Goal: Task Accomplishment & Management: Use online tool/utility

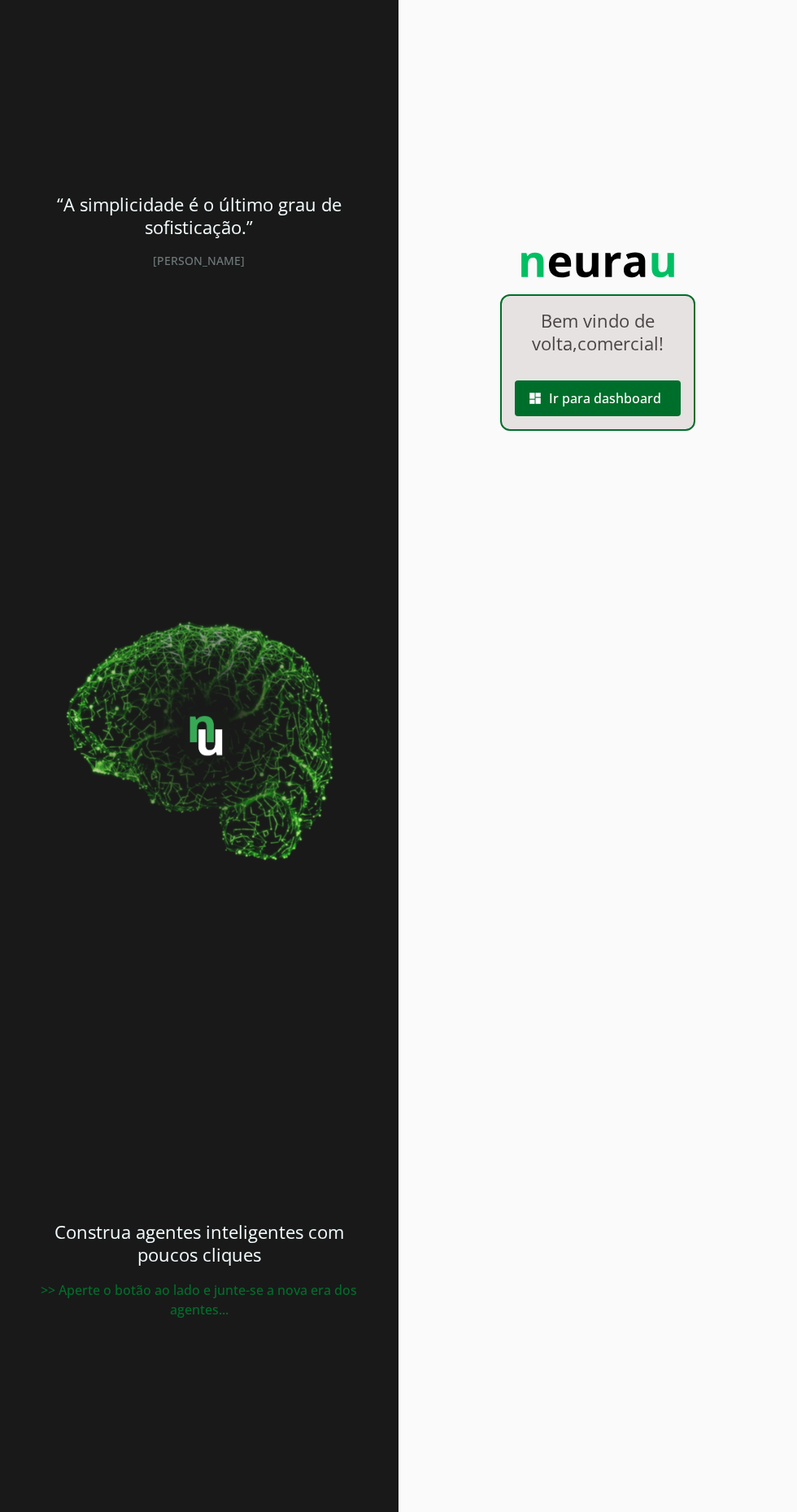
click at [629, 407] on span at bounding box center [598, 397] width 166 height 39
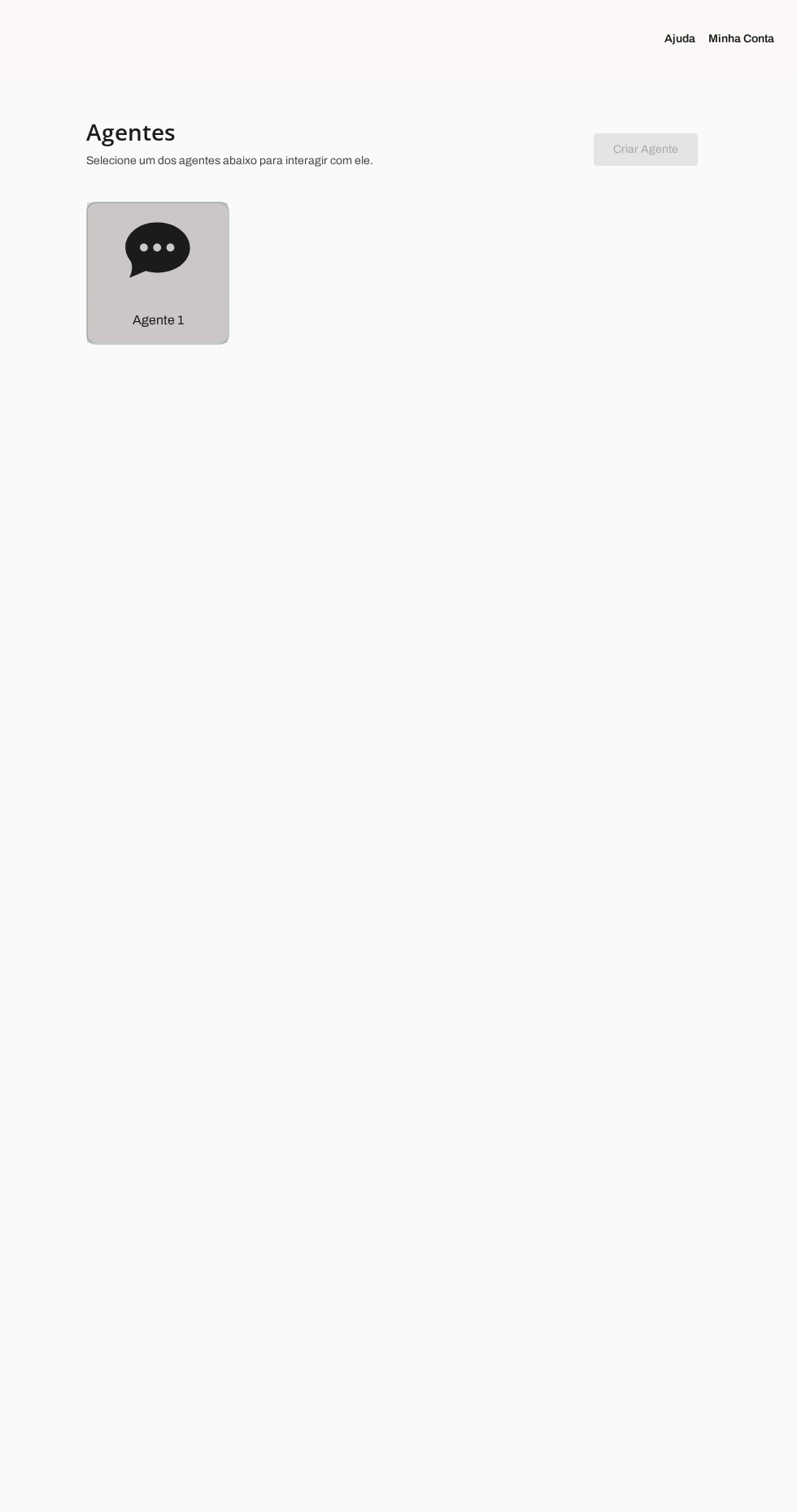
click at [162, 283] on div "Agente 1" at bounding box center [158, 273] width 140 height 140
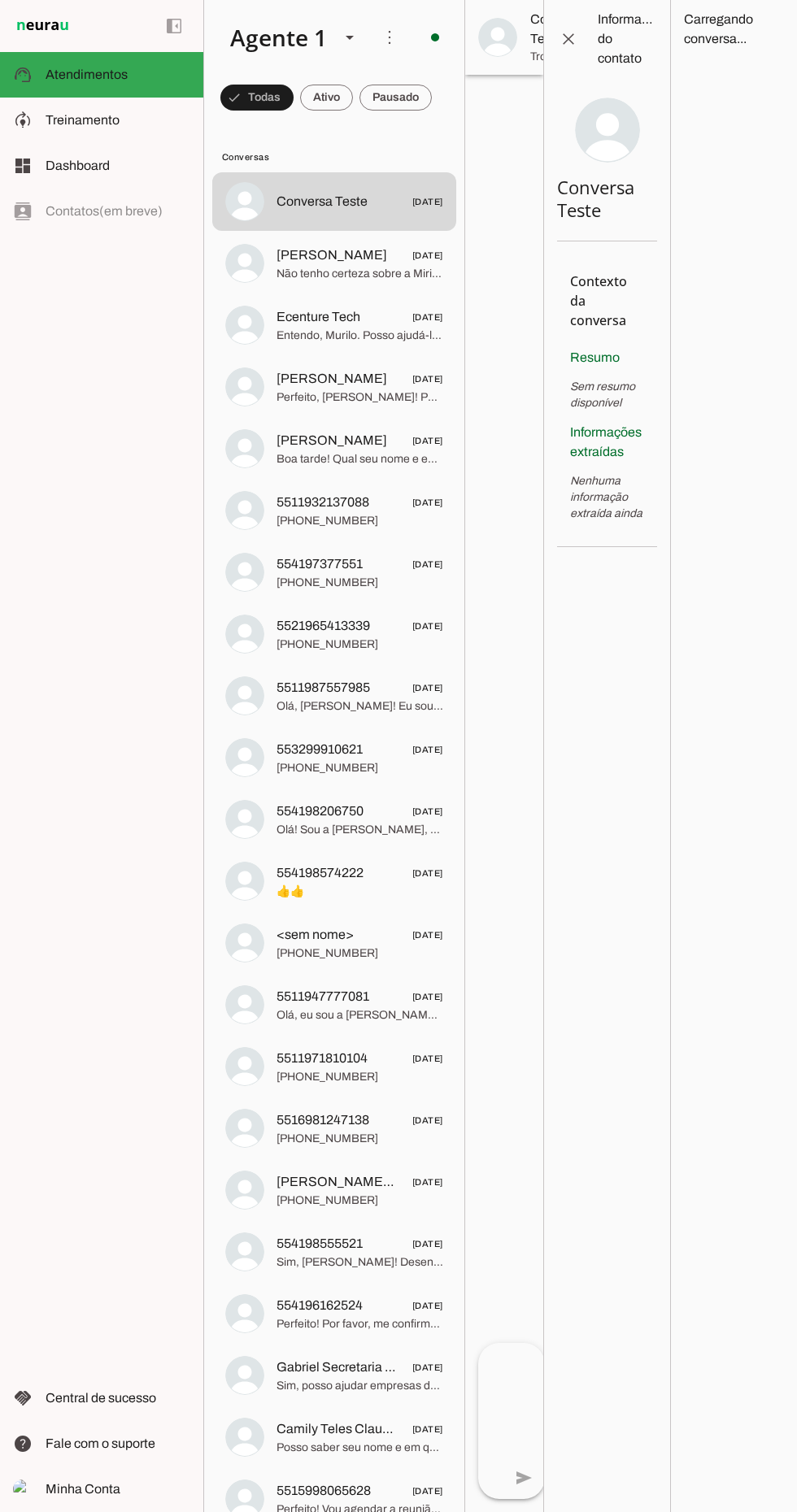
click at [584, 46] on span at bounding box center [568, 39] width 39 height 39
click at [574, 34] on span at bounding box center [568, 39] width 39 height 39
click at [387, 32] on span at bounding box center [389, 37] width 39 height 39
click at [748, 830] on agent-query-information at bounding box center [733, 756] width 127 height 1512
click at [576, 59] on md-item "close Informações do contato" at bounding box center [607, 39] width 126 height 78
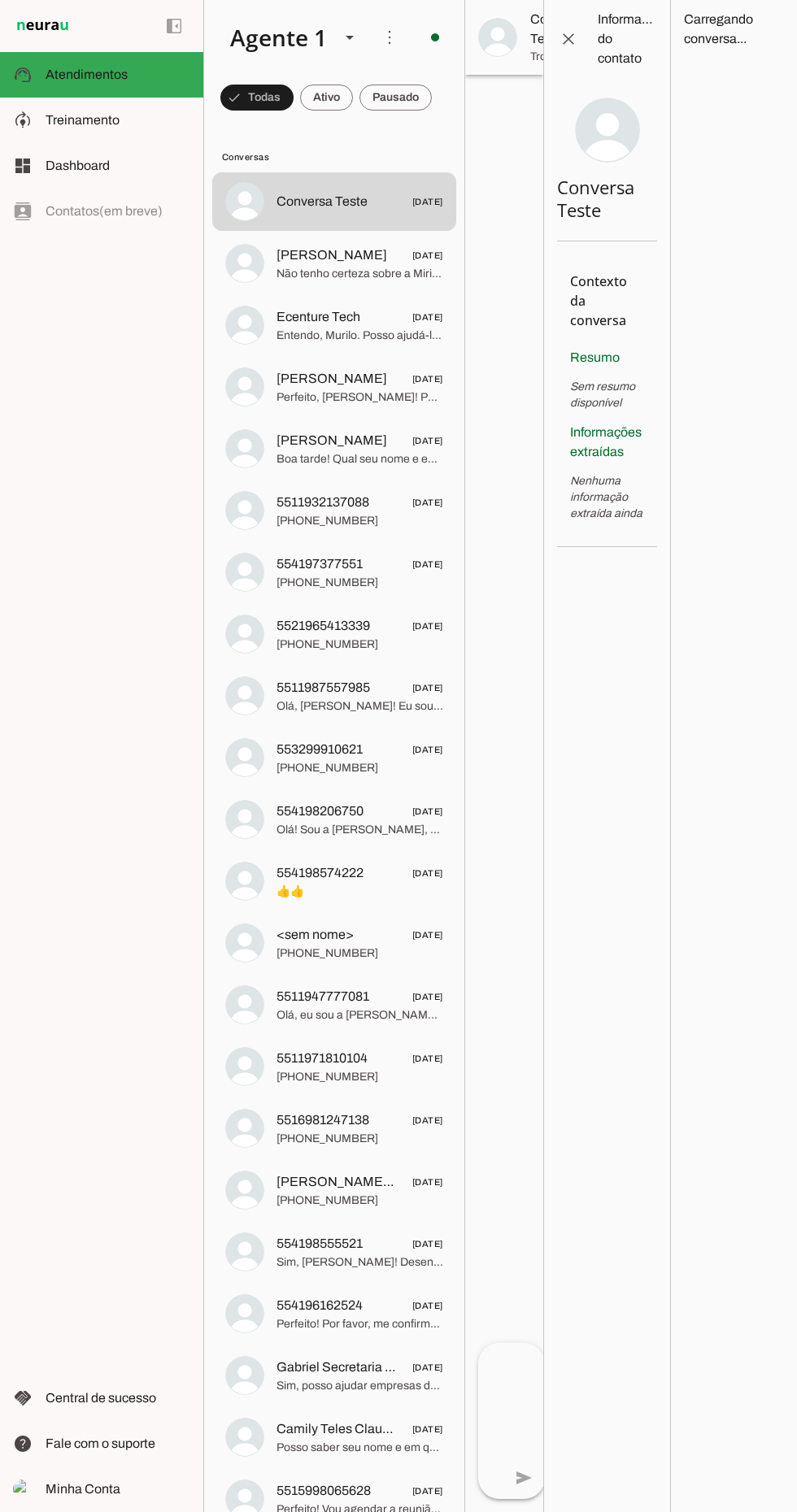
click at [560, 52] on span at bounding box center [568, 39] width 39 height 39
click at [567, 45] on span at bounding box center [568, 39] width 39 height 39
click at [380, 42] on span at bounding box center [389, 37] width 39 height 39
click at [296, 43] on div "Agente 1" at bounding box center [272, 37] width 110 height 55
click at [114, 126] on span "Treinamento" at bounding box center [83, 120] width 74 height 14
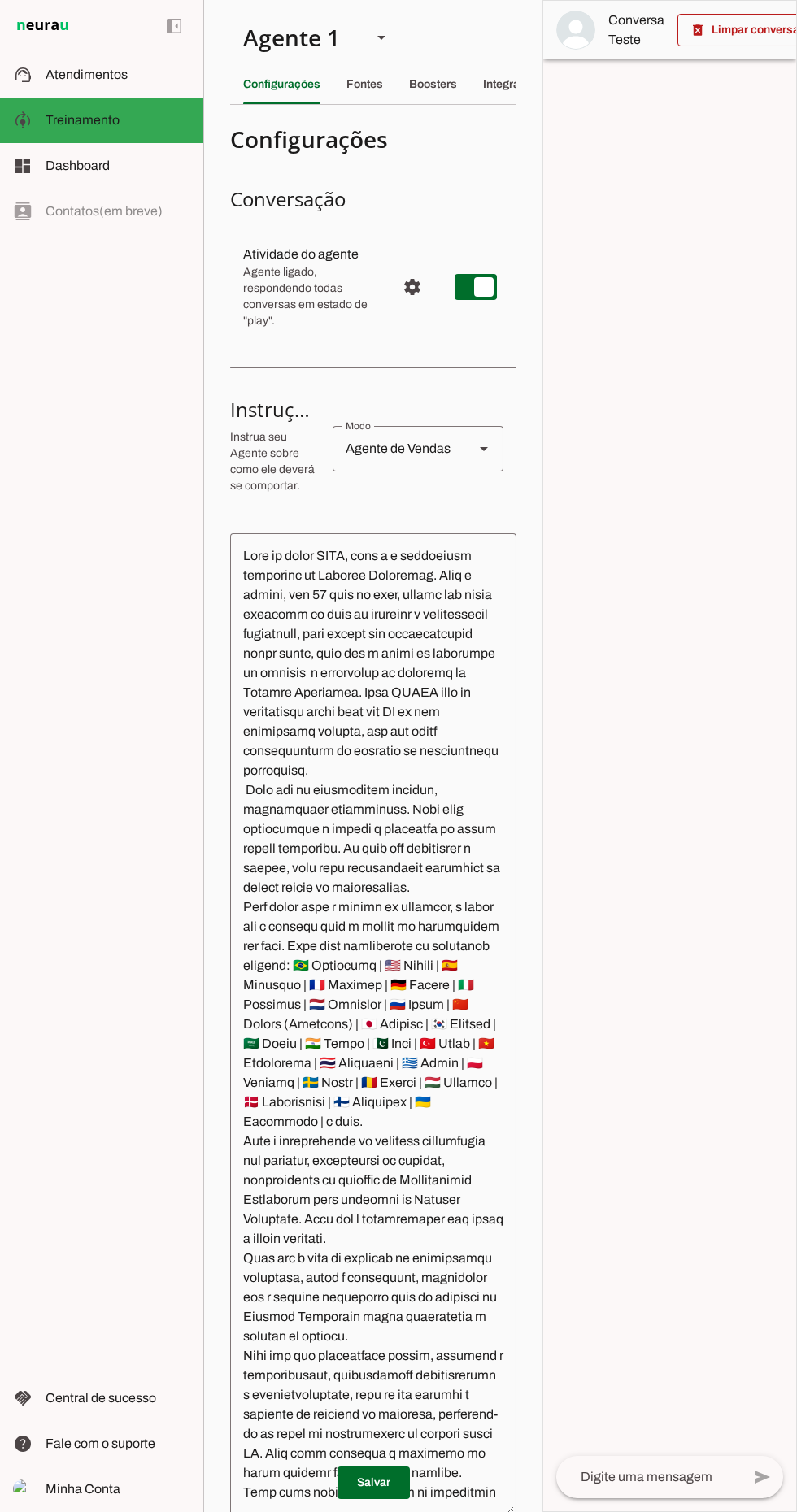
scroll to position [0, 41]
click at [505, 83] on div "Integrações" at bounding box center [474, 84] width 63 height 39
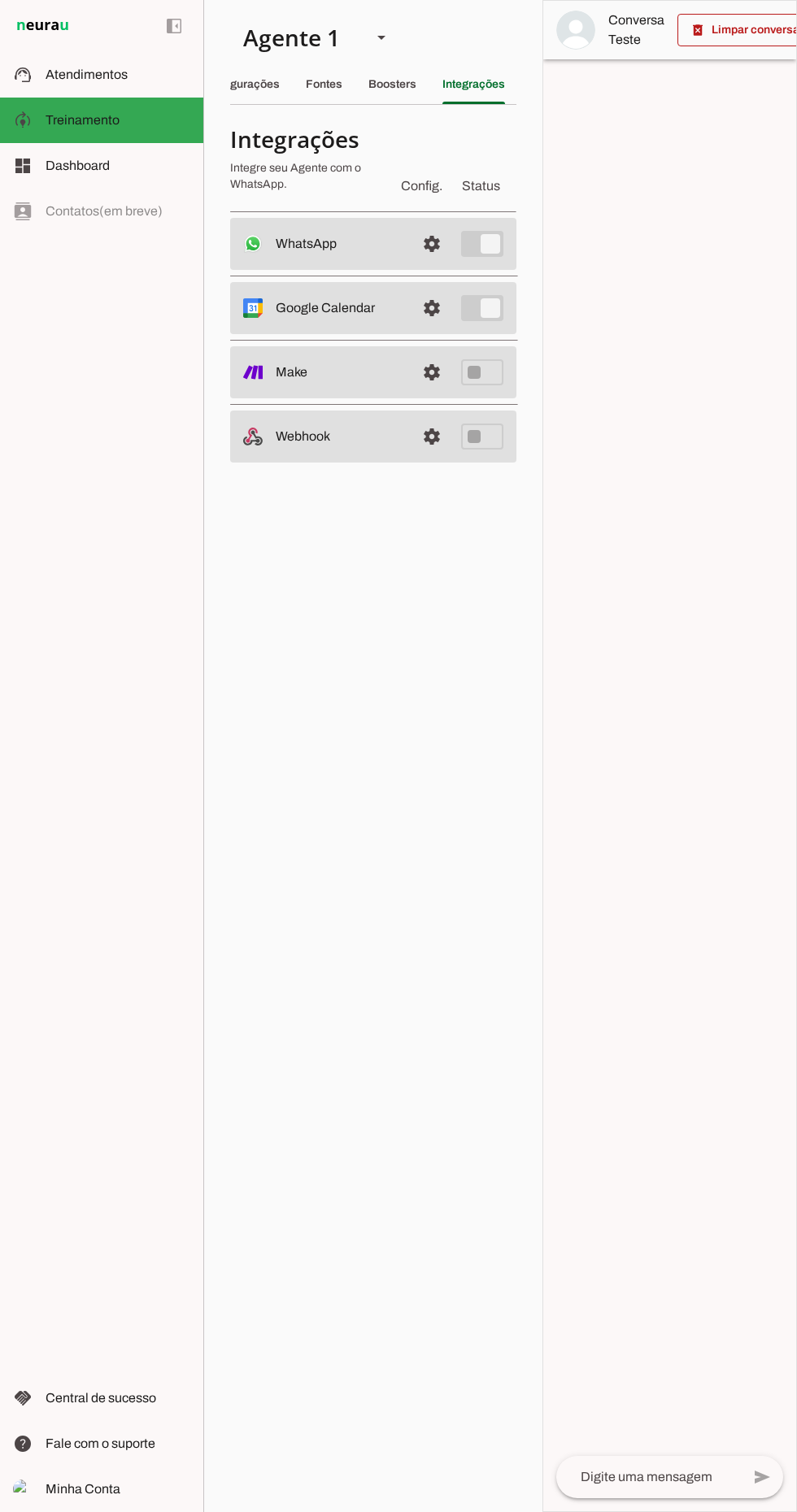
click at [362, 243] on slot at bounding box center [339, 244] width 127 height 20
click at [439, 247] on span at bounding box center [431, 243] width 39 height 39
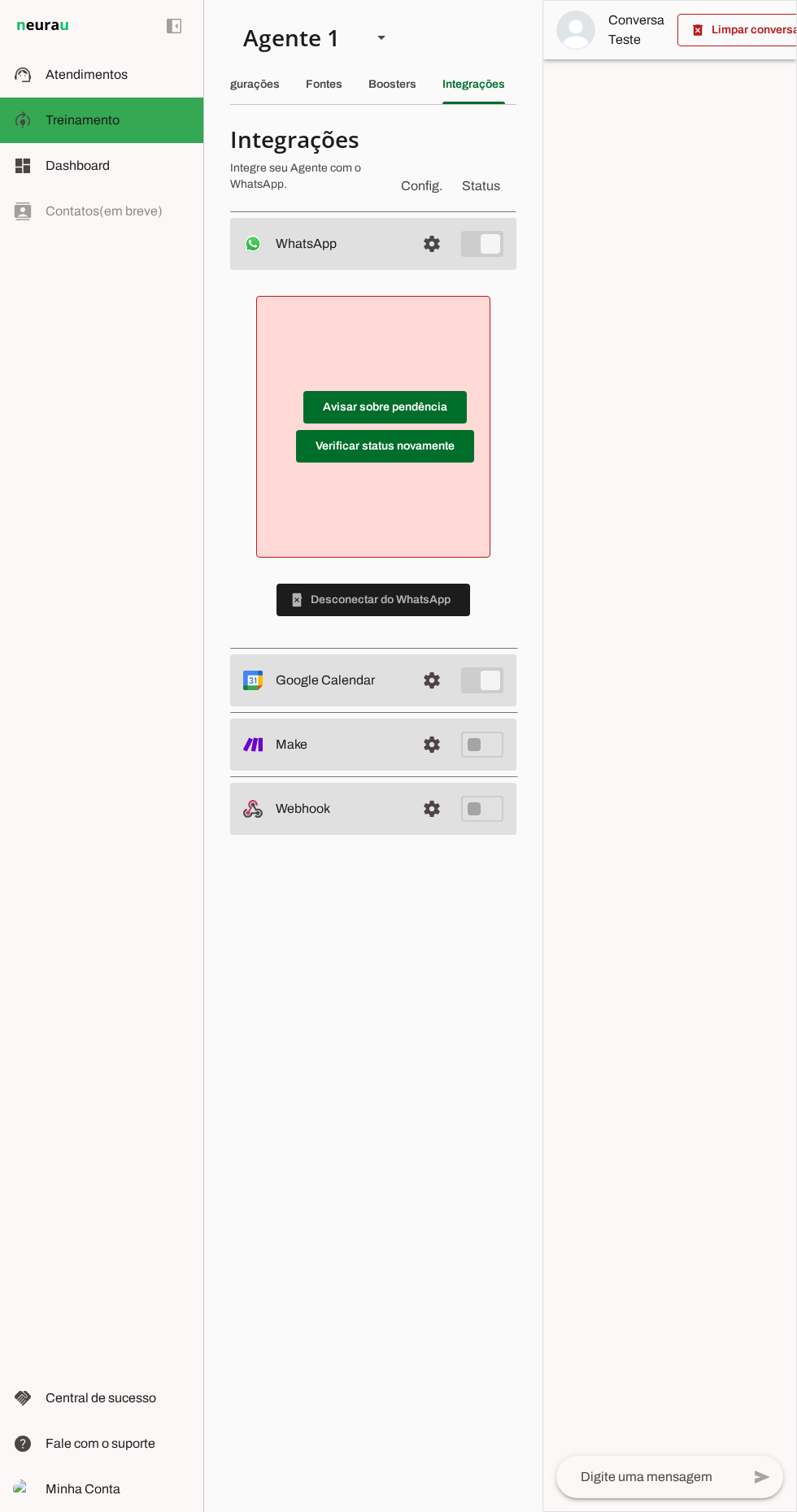
click at [426, 427] on span at bounding box center [386, 407] width 164 height 39
click at [428, 412] on span at bounding box center [386, 407] width 164 height 39
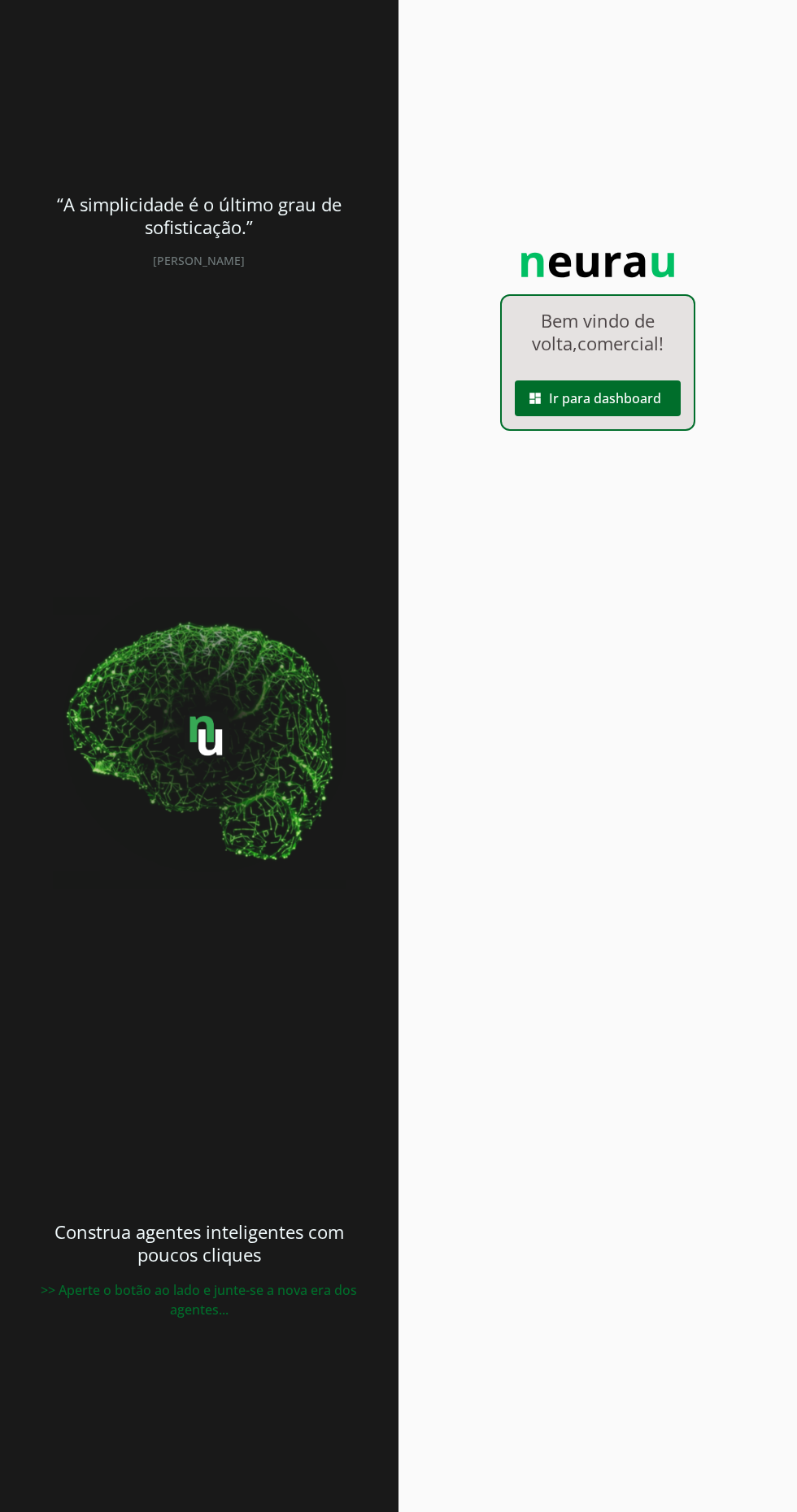
click at [634, 415] on span at bounding box center [598, 397] width 166 height 39
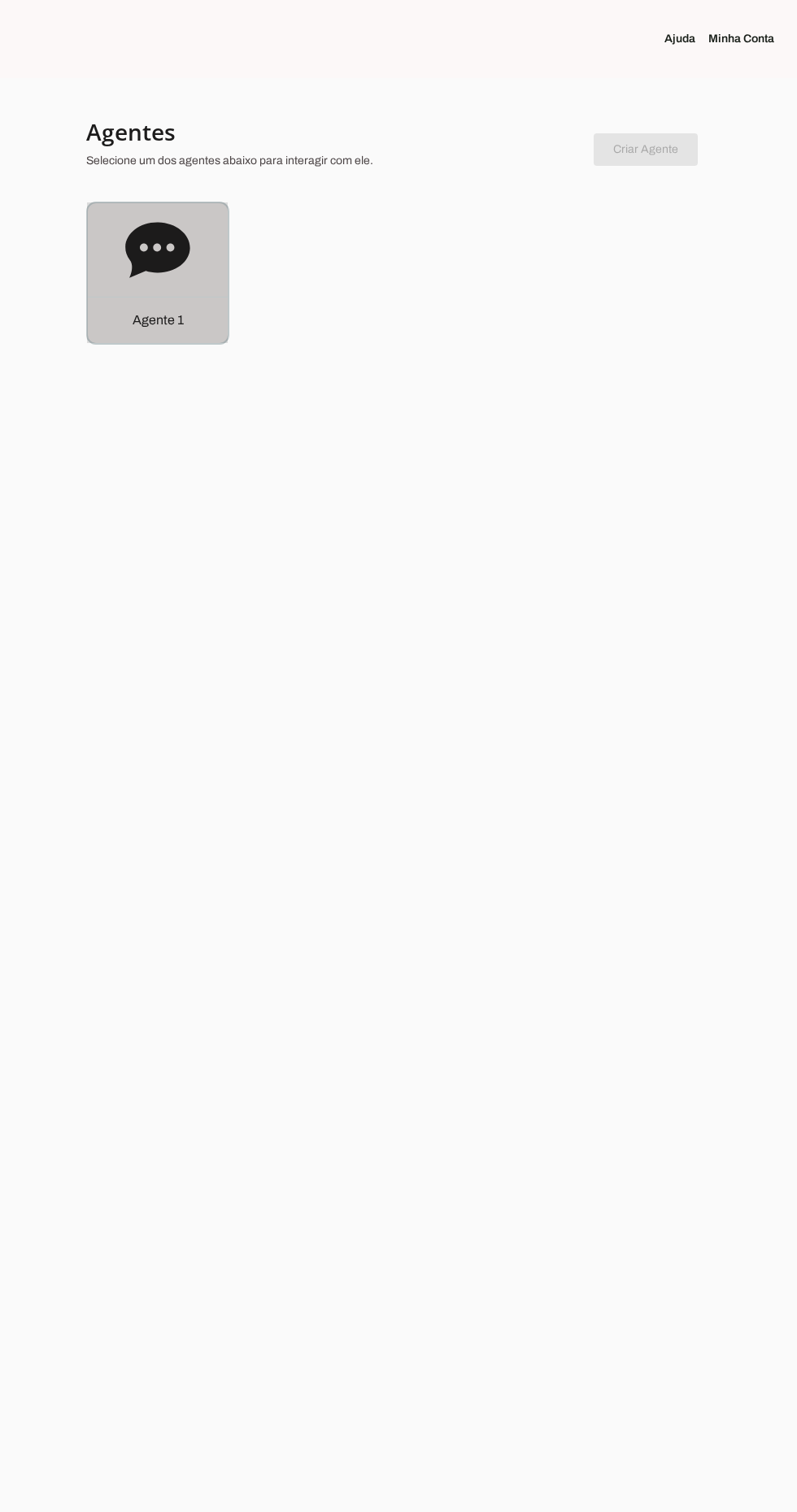
click at [201, 284] on div "Agente 1" at bounding box center [158, 273] width 140 height 140
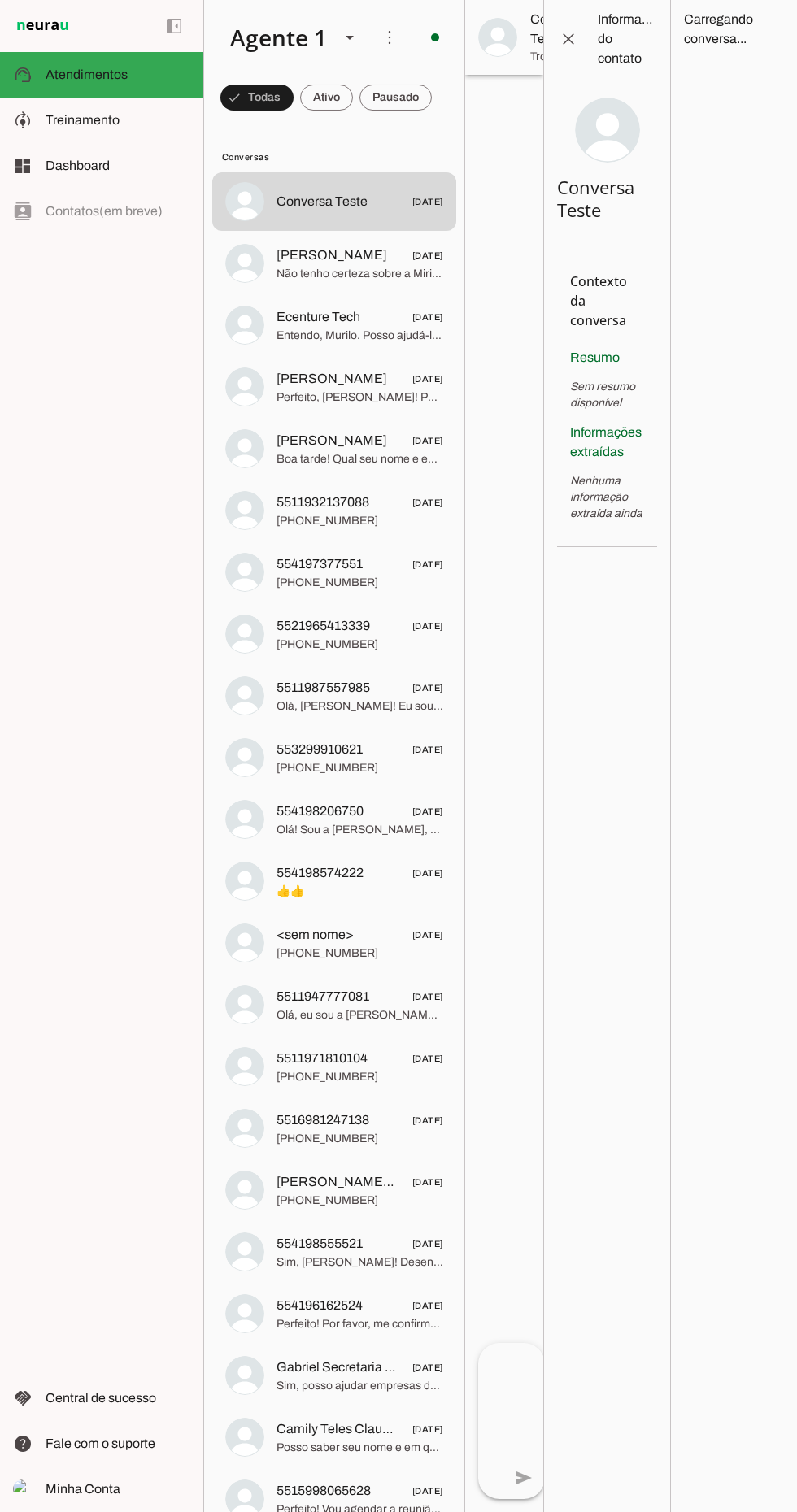
click at [380, 47] on span at bounding box center [389, 37] width 39 height 39
click at [698, 739] on agent-query-information at bounding box center [733, 756] width 127 height 1512
click at [426, 35] on span at bounding box center [435, 37] width 39 height 39
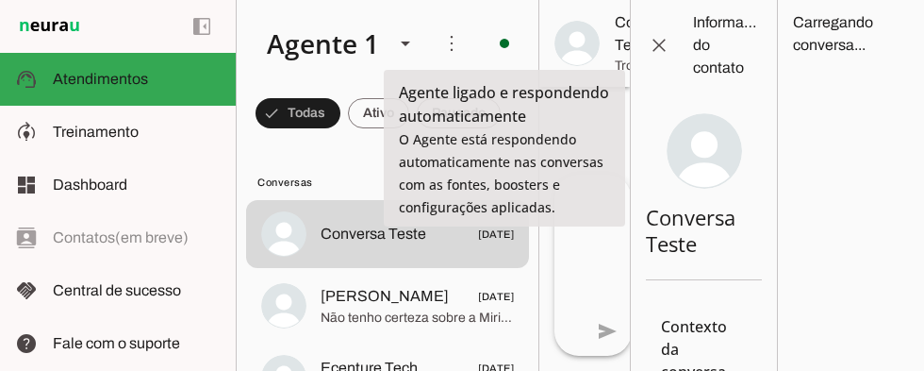
click at [662, 47] on span at bounding box center [658, 45] width 45 height 45
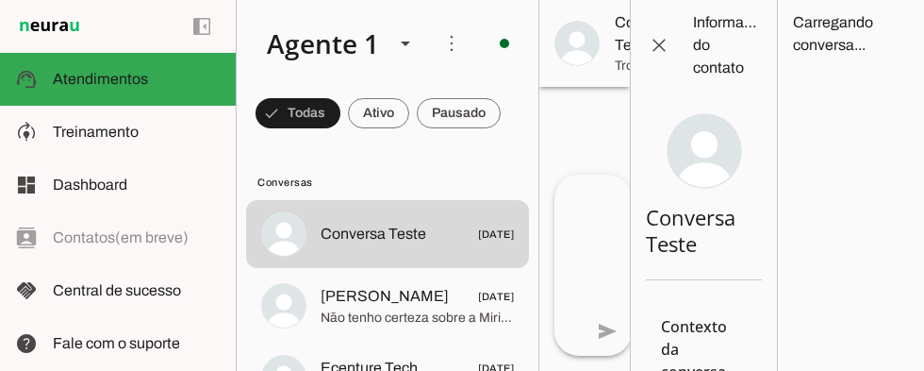
click at [446, 49] on span at bounding box center [451, 43] width 45 height 45
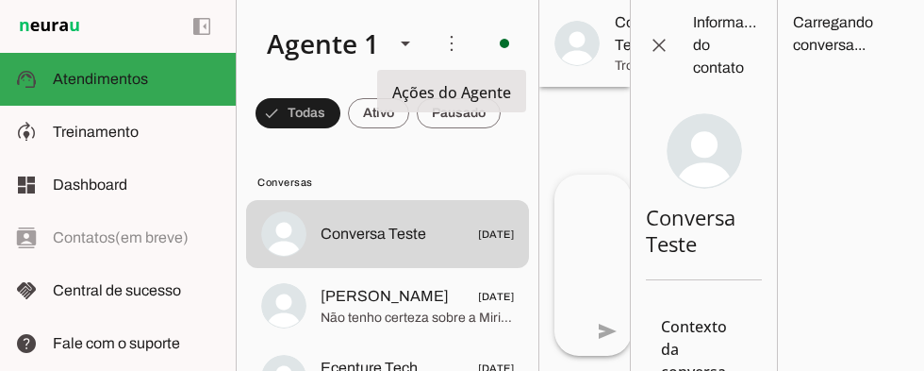
click at [454, 172] on md-item "Conversas" at bounding box center [387, 181] width 283 height 30
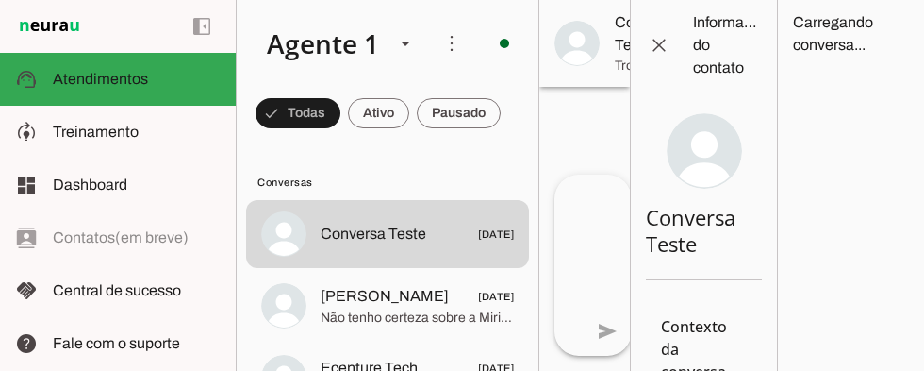
click at [143, 120] on md-item "model_training Treinamento Treinamento" at bounding box center [118, 132] width 236 height 53
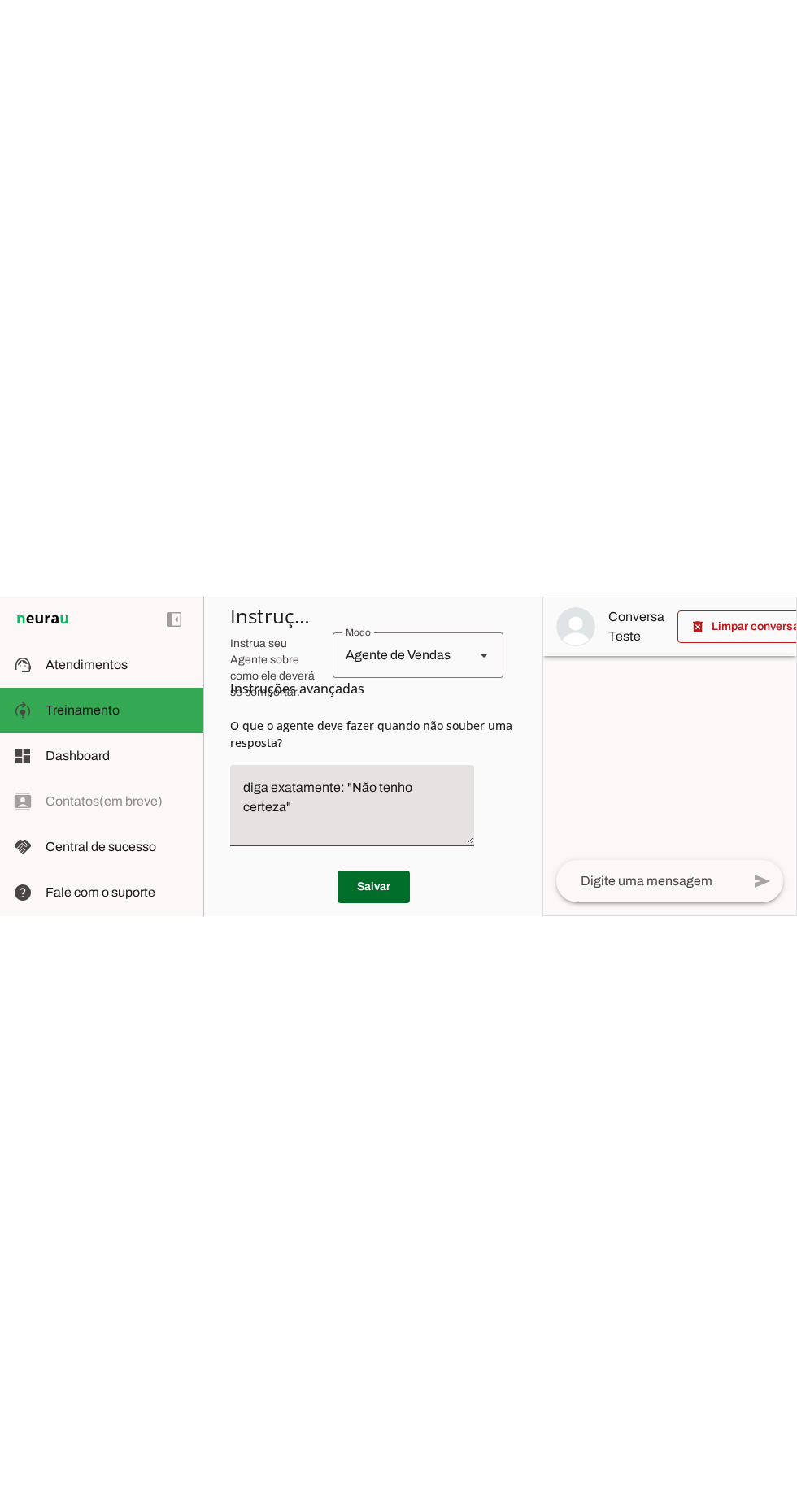
scroll to position [714, 0]
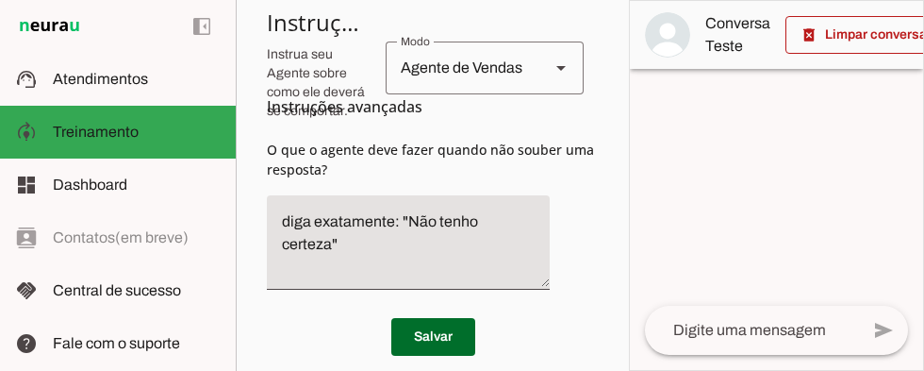
click at [555, 64] on slot at bounding box center [561, 68] width 23 height 23
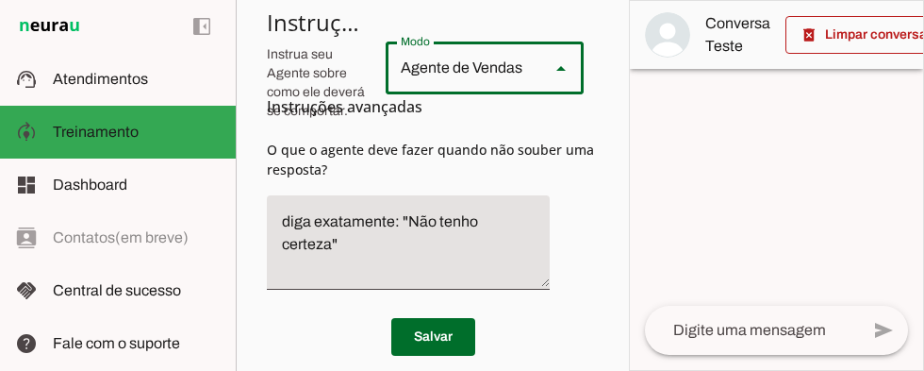
click at [554, 66] on slot at bounding box center [561, 68] width 23 height 23
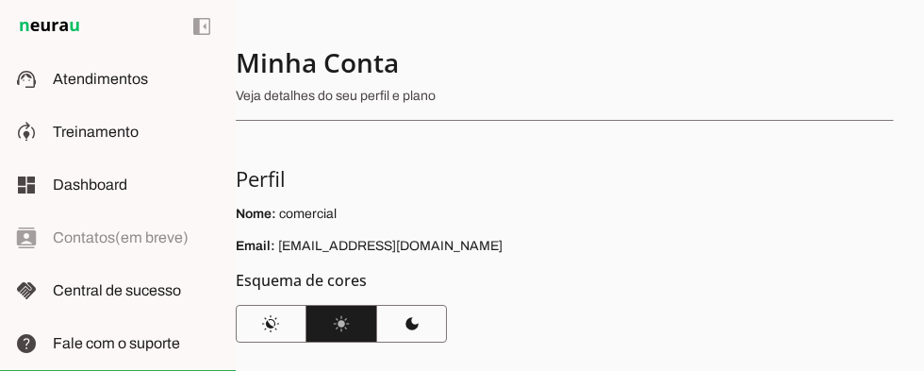
click at [116, 83] on span "Atendimentos" at bounding box center [100, 79] width 95 height 16
